Goal: Transaction & Acquisition: Book appointment/travel/reservation

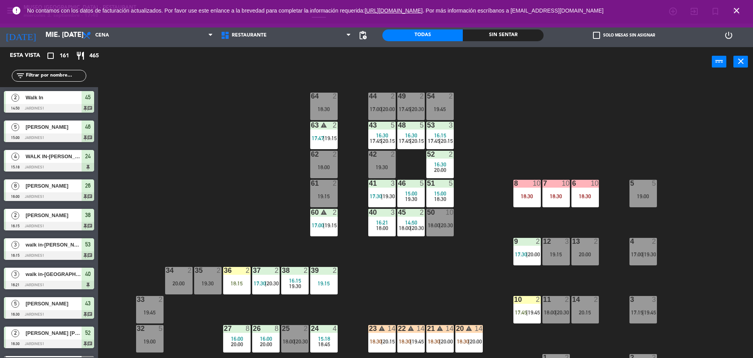
click at [733, 12] on icon "close" at bounding box center [736, 10] width 9 height 9
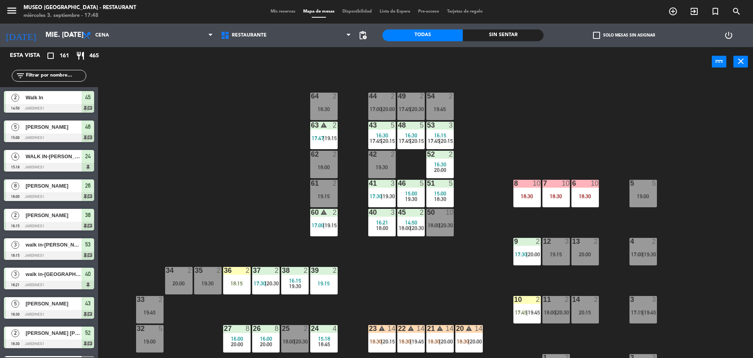
click at [272, 9] on span "Mis reservas" at bounding box center [283, 11] width 33 height 4
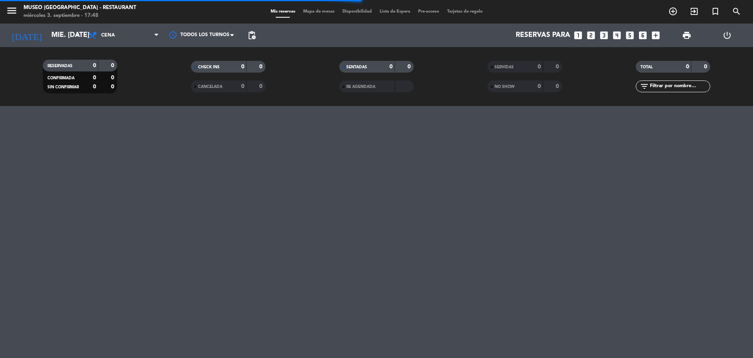
click at [604, 40] on icon "looks_3" at bounding box center [604, 35] width 10 height 10
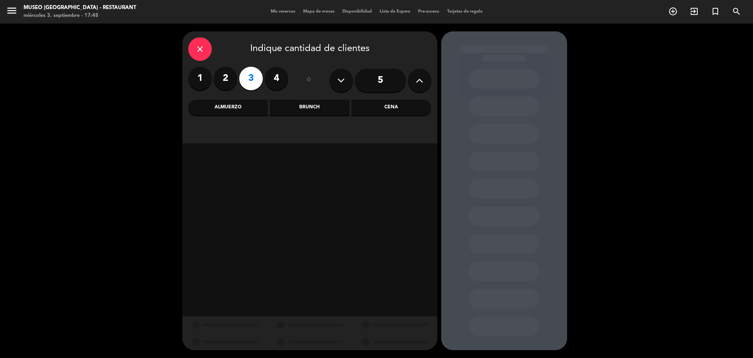
click at [247, 109] on div "Almuerzo" at bounding box center [228, 108] width 80 height 16
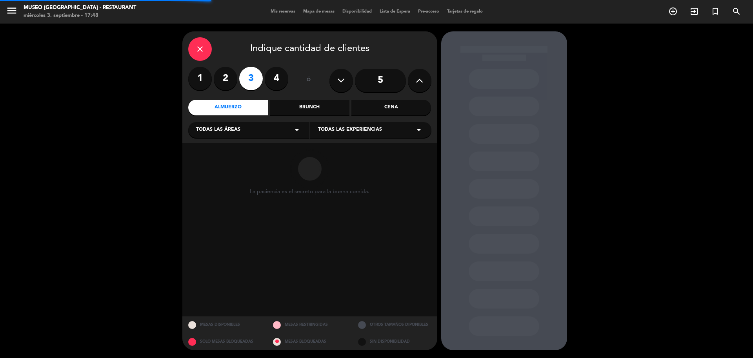
click at [401, 108] on div "Cena" at bounding box center [392, 108] width 80 height 16
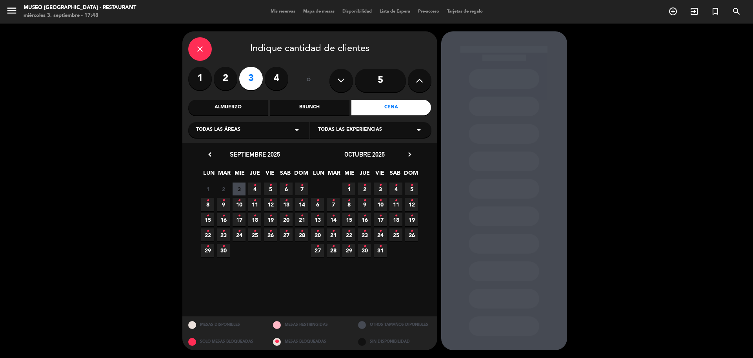
click at [239, 188] on span "3" at bounding box center [239, 188] width 13 height 13
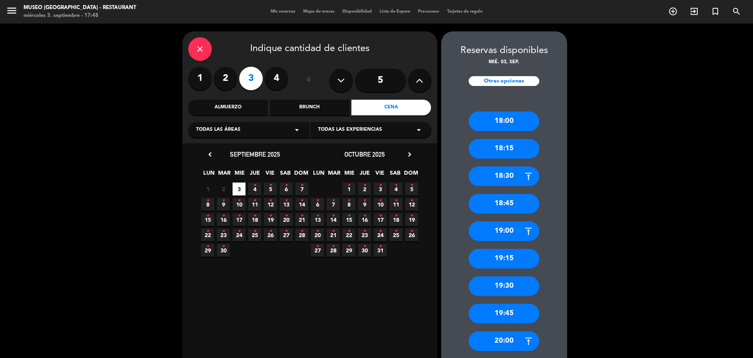
click at [504, 260] on div "19:15" at bounding box center [504, 259] width 71 height 20
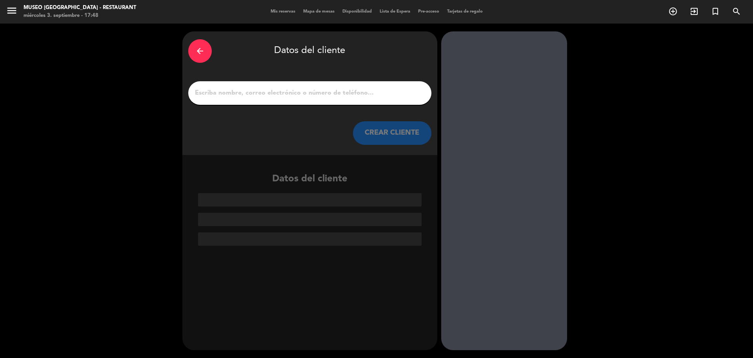
click at [275, 94] on input "1" at bounding box center [310, 93] width 232 height 11
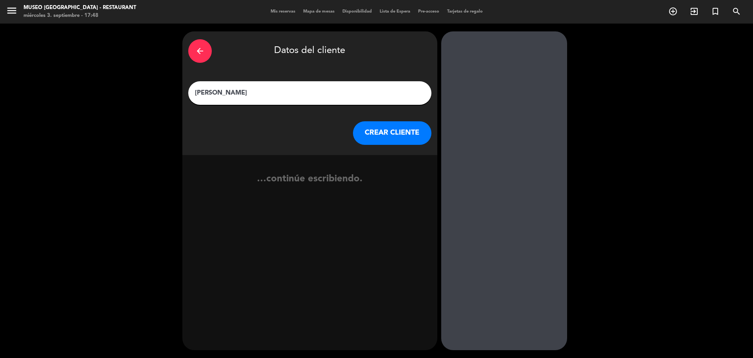
type input "[PERSON_NAME]"
click at [382, 133] on button "CREAR CLIENTE" at bounding box center [392, 133] width 78 height 24
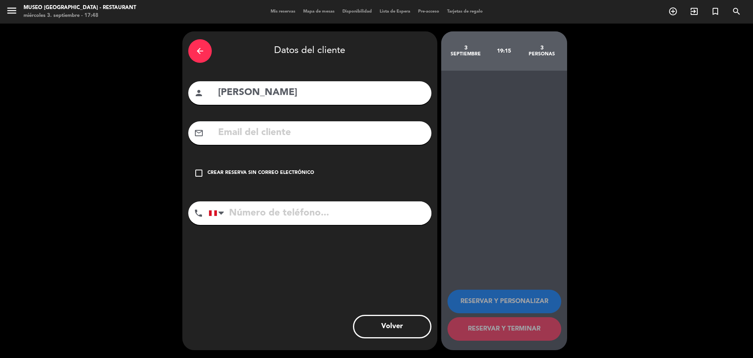
click at [308, 217] on input "tel" at bounding box center [320, 213] width 223 height 24
type input "997632485"
click at [272, 171] on div "Crear reserva sin correo electrónico" at bounding box center [261, 173] width 107 height 8
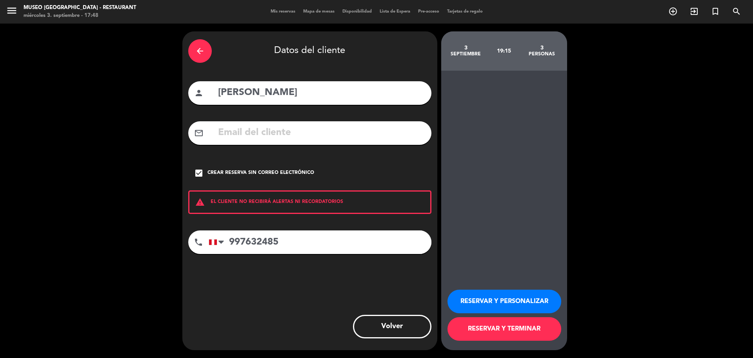
click at [486, 299] on button "RESERVAR Y PERSONALIZAR" at bounding box center [505, 302] width 114 height 24
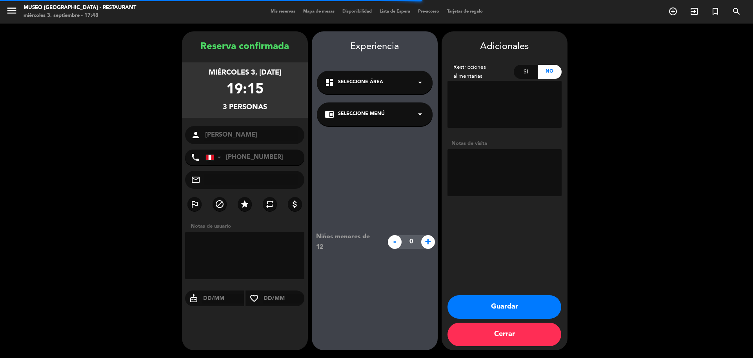
click at [407, 115] on div "chrome_reader_mode Seleccione Menú arrow_drop_down" at bounding box center [375, 114] width 116 height 24
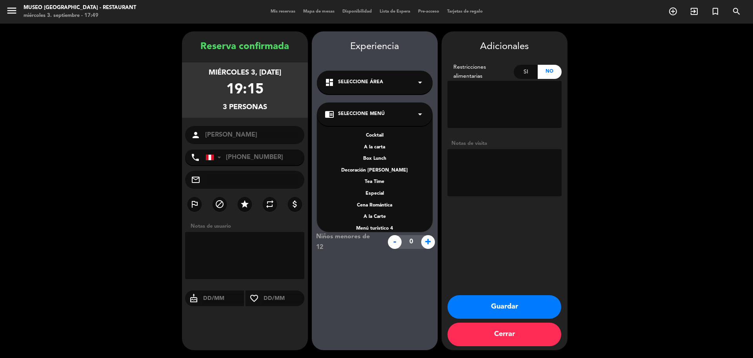
click at [380, 148] on div "A la carta" at bounding box center [375, 148] width 100 height 8
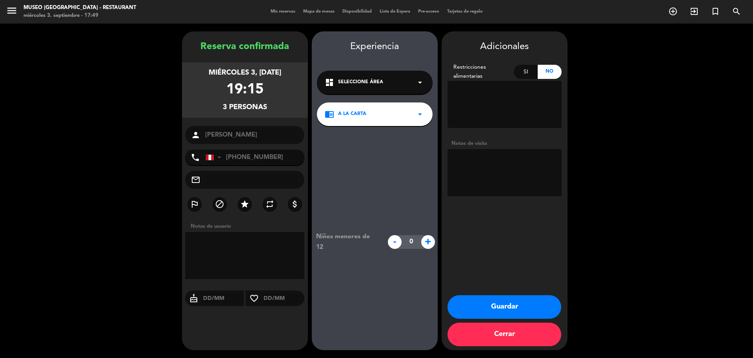
click at [490, 163] on textarea at bounding box center [505, 172] width 114 height 47
click at [498, 305] on button "Guardar" at bounding box center [505, 307] width 114 height 24
